Goal: Book appointment/travel/reservation

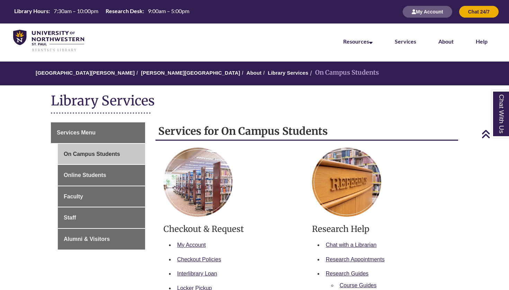
scroll to position [393, 0]
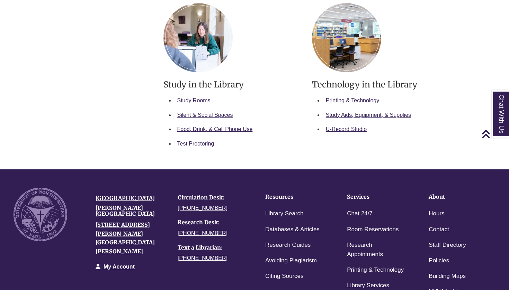
click at [201, 98] on link "Study Rooms" at bounding box center [193, 101] width 33 height 6
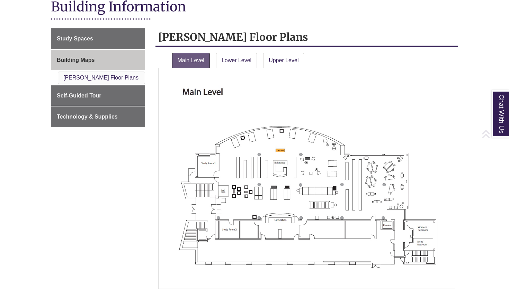
scroll to position [97, 0]
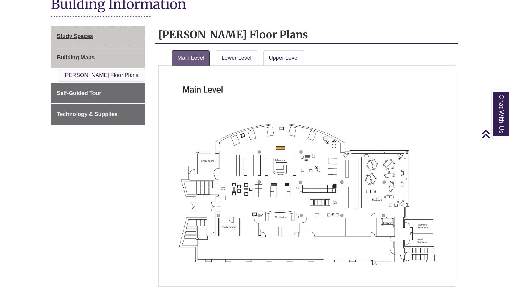
click at [129, 37] on link "Study Spaces" at bounding box center [98, 36] width 94 height 21
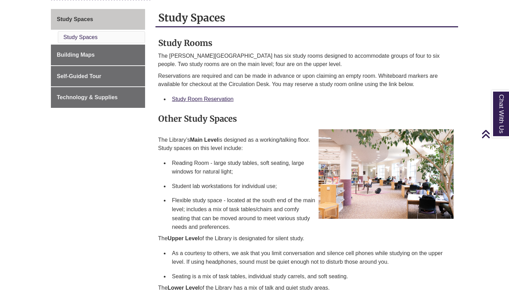
scroll to position [114, 0]
click at [181, 99] on link "Study Room Reservation" at bounding box center [203, 99] width 62 height 6
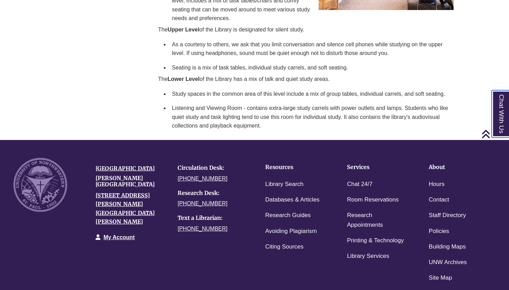
scroll to position [323, 0]
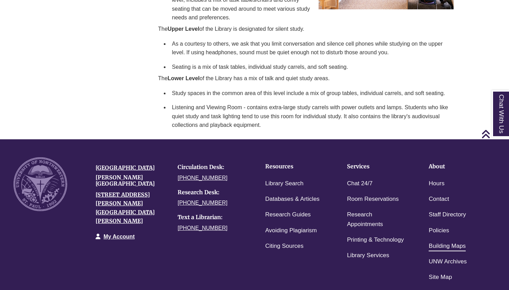
click at [434, 244] on link "Building Maps" at bounding box center [447, 247] width 37 height 10
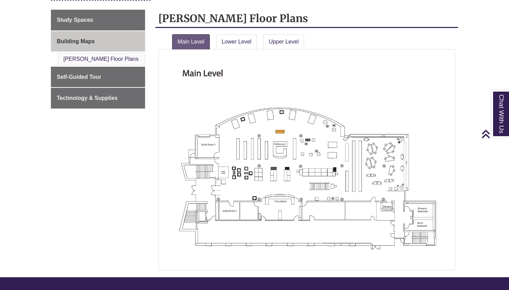
scroll to position [114, 0]
